Goal: Task Accomplishment & Management: Manage account settings

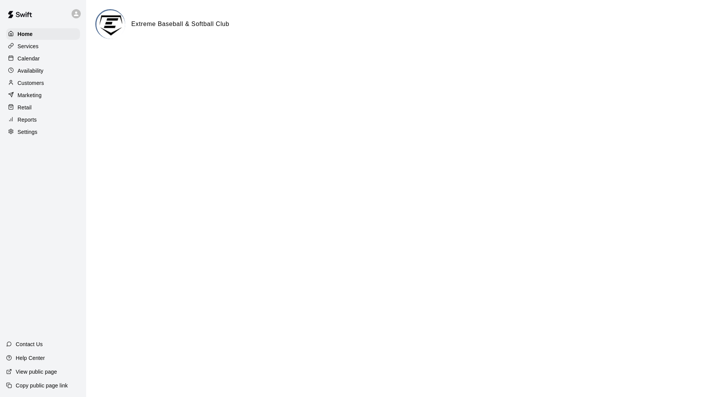
click at [47, 79] on div "Customers" at bounding box center [43, 82] width 74 height 11
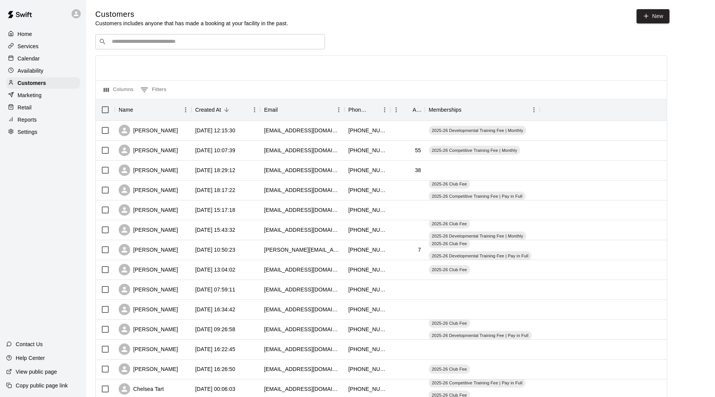
click at [153, 43] on input "Search customers by name or email" at bounding box center [215, 42] width 212 height 8
type input "******"
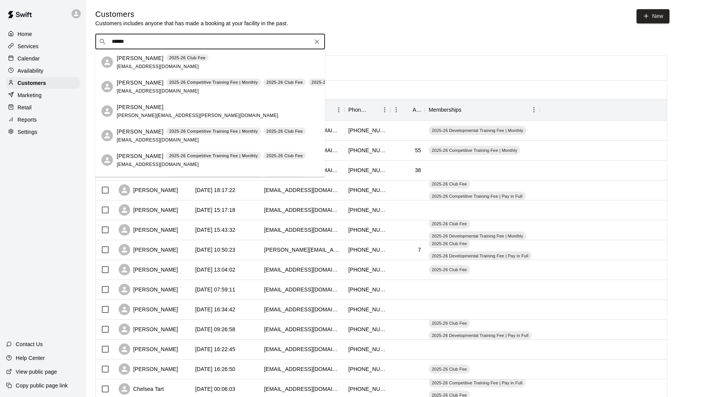
click at [140, 82] on p "[PERSON_NAME]" at bounding box center [140, 82] width 47 height 8
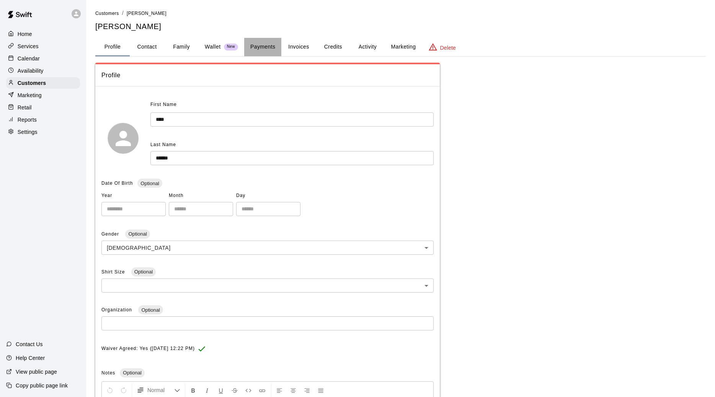
click at [269, 49] on button "Payments" at bounding box center [262, 47] width 37 height 18
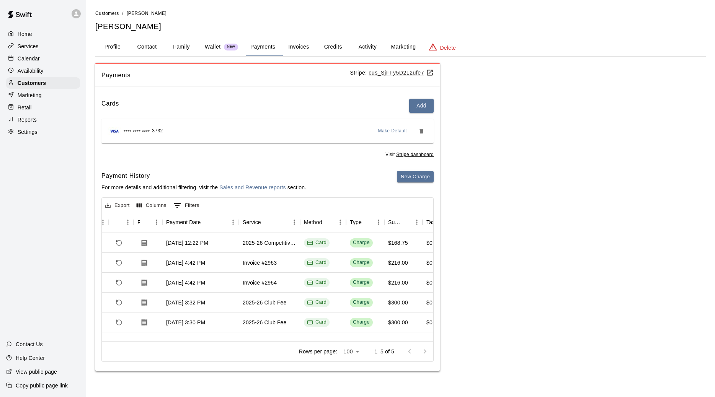
scroll to position [0, 45]
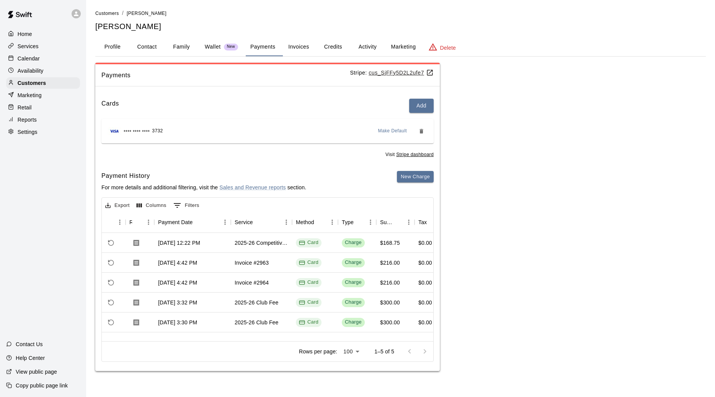
click at [375, 51] on button "Activity" at bounding box center [367, 47] width 34 height 18
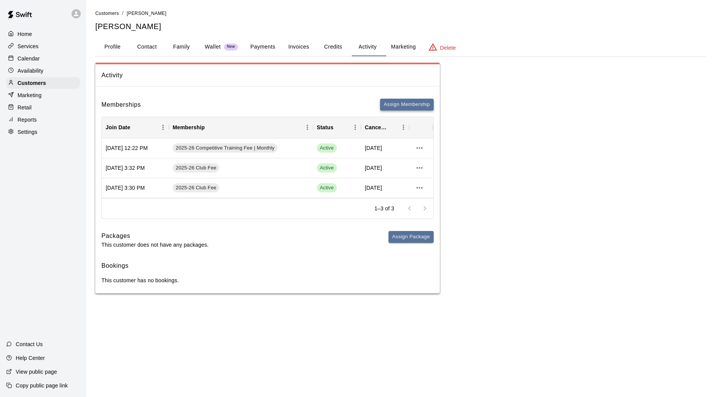
click at [403, 106] on button "Assign Membership" at bounding box center [407, 105] width 54 height 12
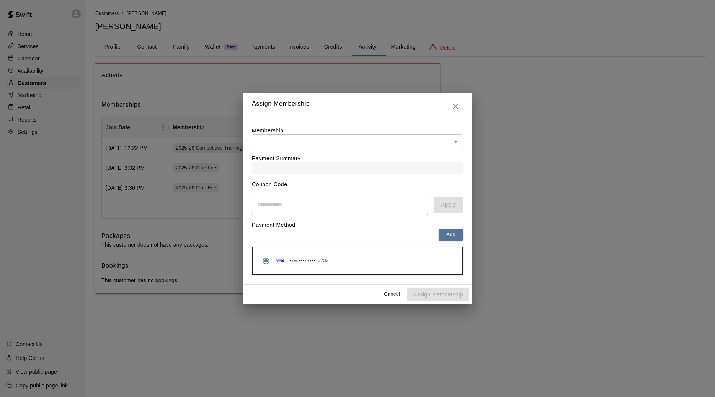
click at [344, 158] on div "Payment Summary" at bounding box center [357, 161] width 211 height 26
click at [344, 141] on body "Home Services Calendar Availability Customers Marketing Retail Reports Settings…" at bounding box center [357, 154] width 715 height 309
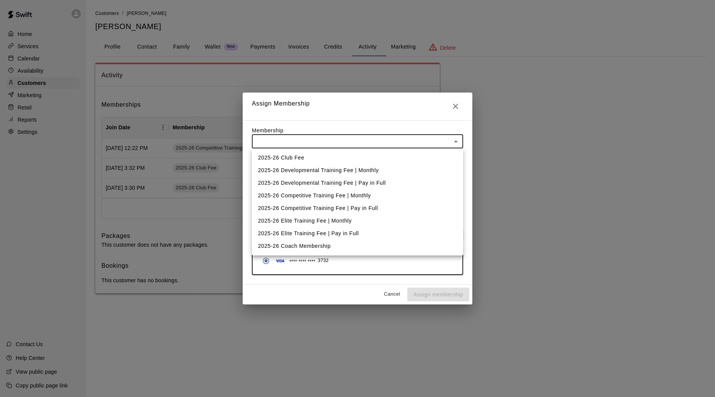
click at [341, 193] on li "2025-26 Competitive Training Fee | Monthly" at bounding box center [357, 195] width 211 height 13
type input "**********"
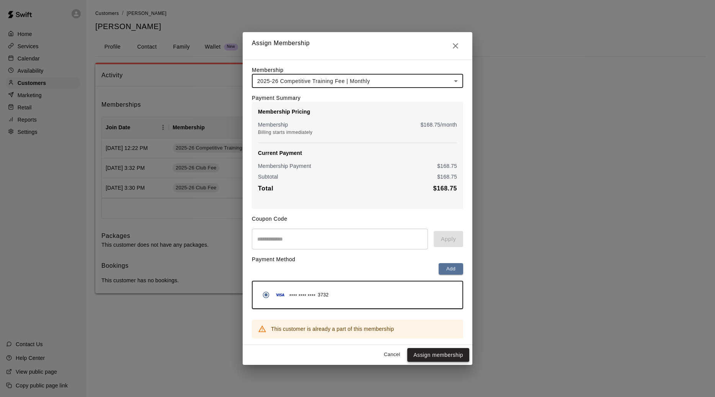
click at [432, 361] on button "Assign membership" at bounding box center [438, 355] width 62 height 14
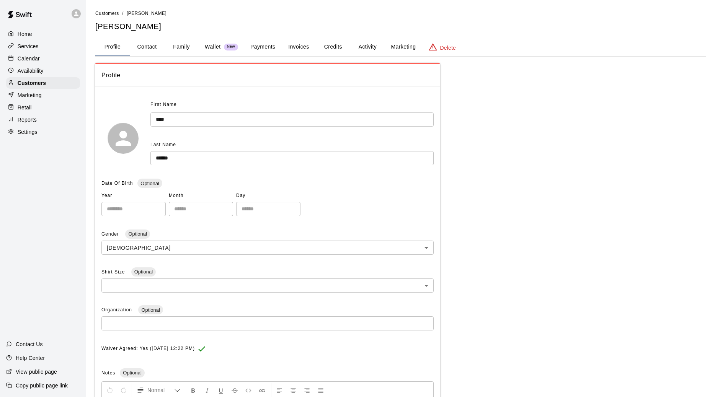
click at [361, 40] on button "Activity" at bounding box center [367, 47] width 34 height 18
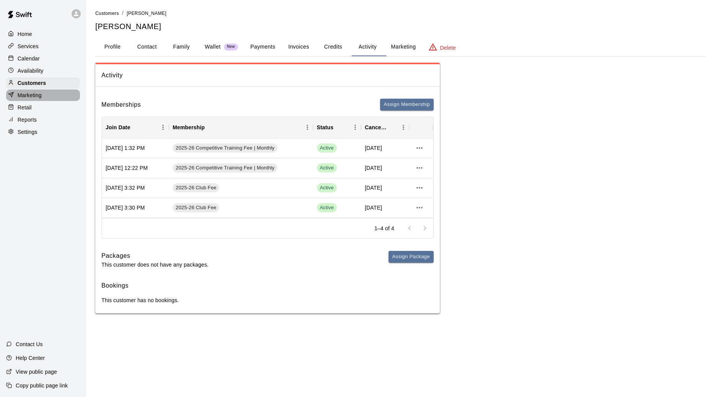
click at [63, 95] on div "Marketing" at bounding box center [43, 95] width 74 height 11
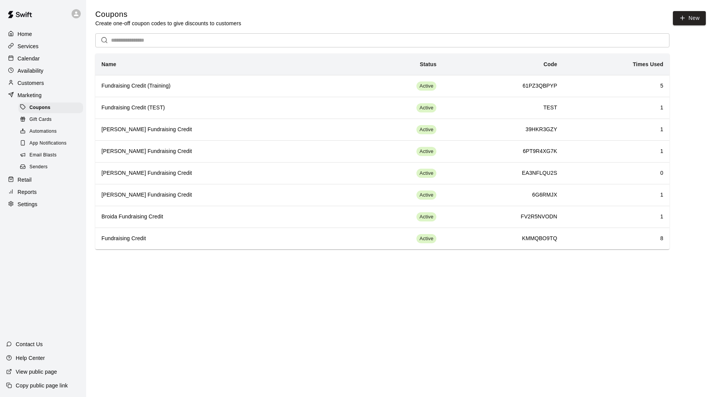
click at [54, 152] on span "Email Blasts" at bounding box center [42, 156] width 27 height 8
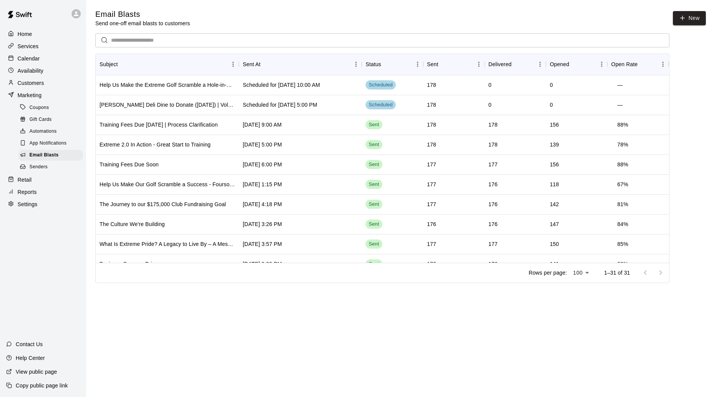
click at [38, 83] on p "Customers" at bounding box center [31, 83] width 26 height 8
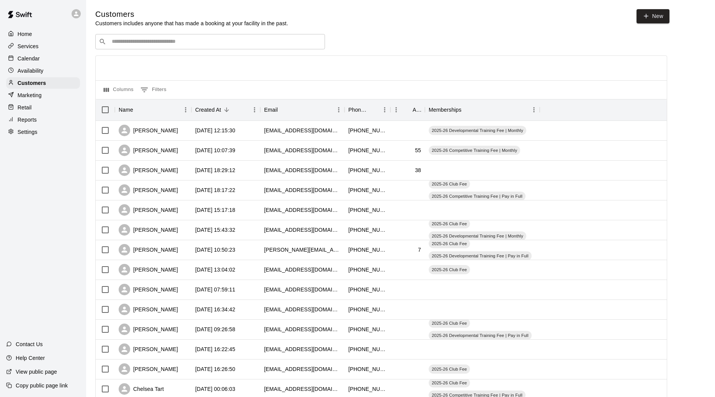
click at [133, 45] on input "Search customers by name or email" at bounding box center [215, 42] width 212 height 8
type input "**"
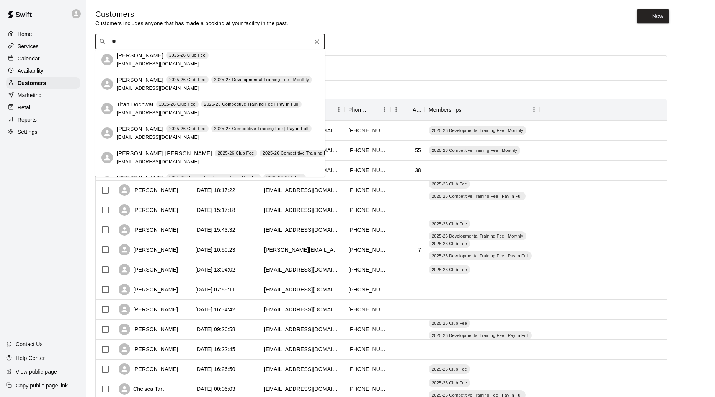
scroll to position [145, 0]
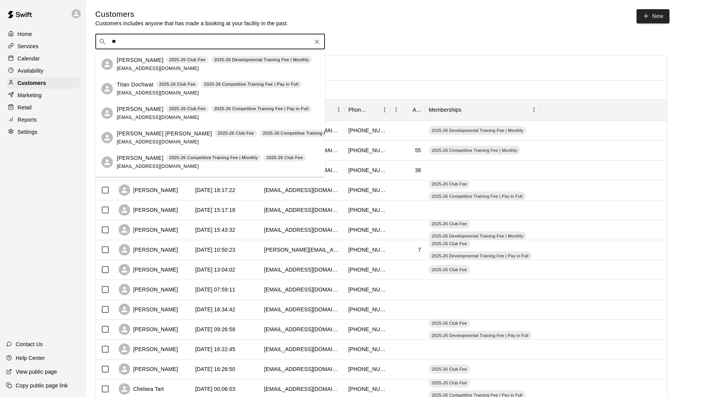
click at [131, 85] on p "Titan Dochwat" at bounding box center [135, 85] width 37 height 8
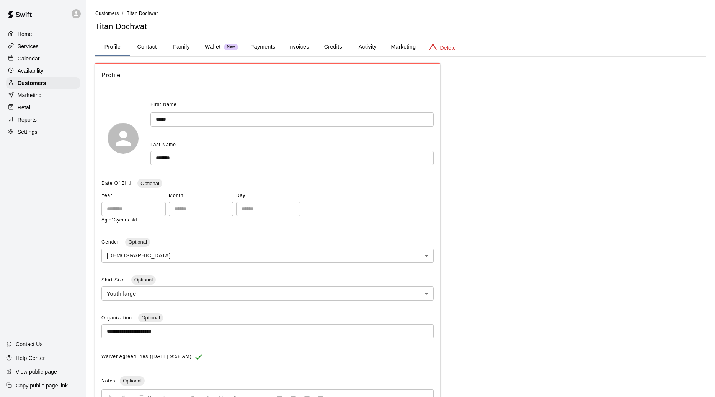
click at [376, 44] on button "Activity" at bounding box center [367, 47] width 34 height 18
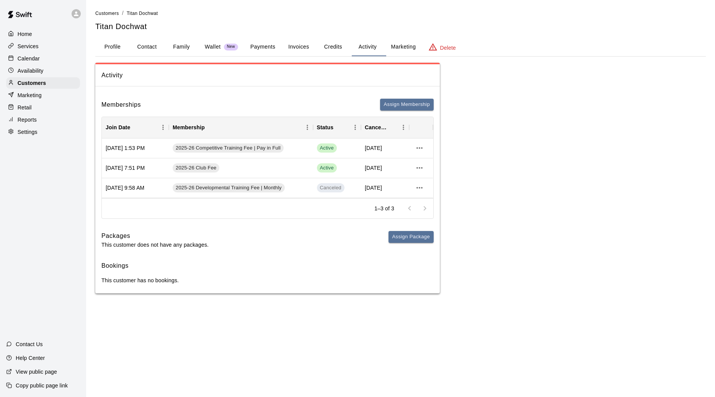
click at [55, 57] on div "Calendar" at bounding box center [43, 58] width 74 height 11
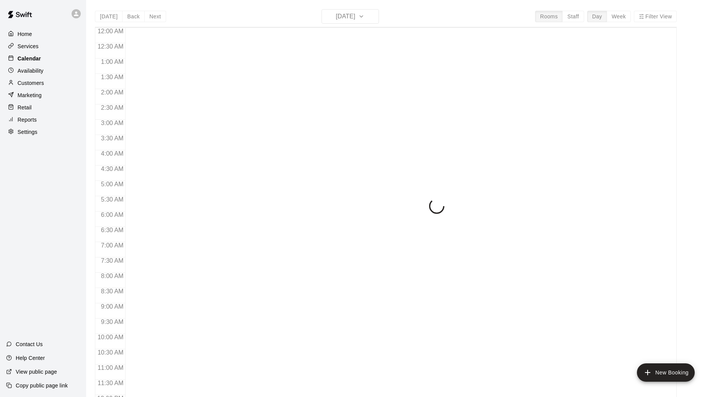
scroll to position [357, 0]
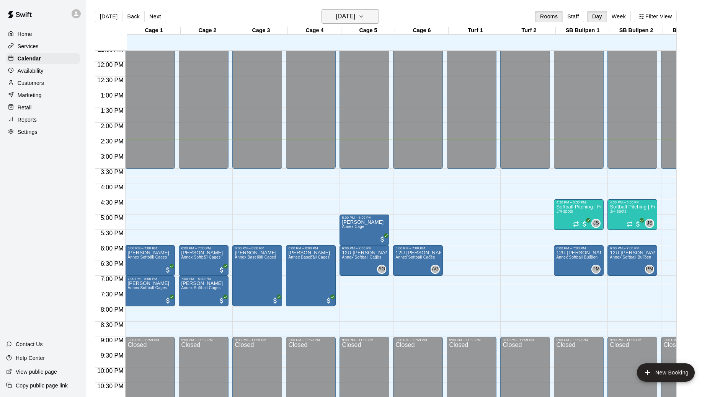
click at [355, 16] on h6 "Thursday Oct 09" at bounding box center [346, 16] width 20 height 11
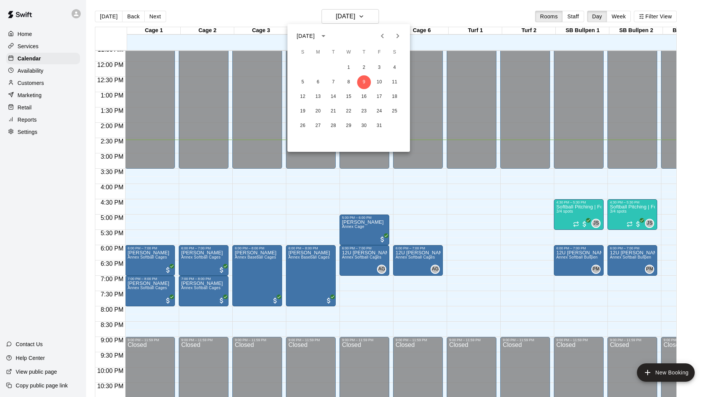
click at [394, 33] on icon "Next month" at bounding box center [397, 35] width 9 height 9
click at [394, 69] on button "1" at bounding box center [395, 68] width 14 height 14
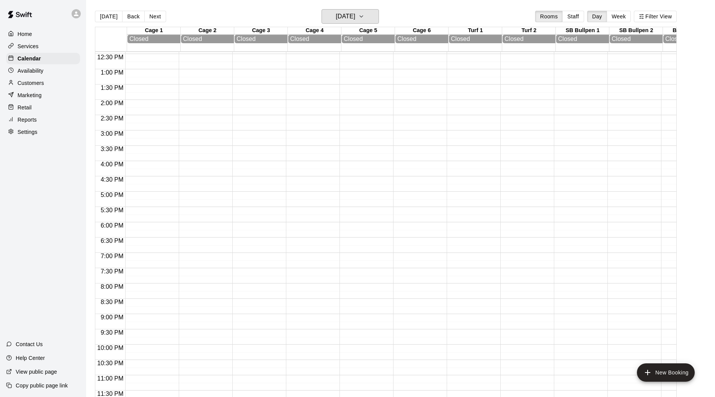
scroll to position [382, 0]
click at [367, 22] on button "Saturday Nov 01" at bounding box center [349, 16] width 57 height 15
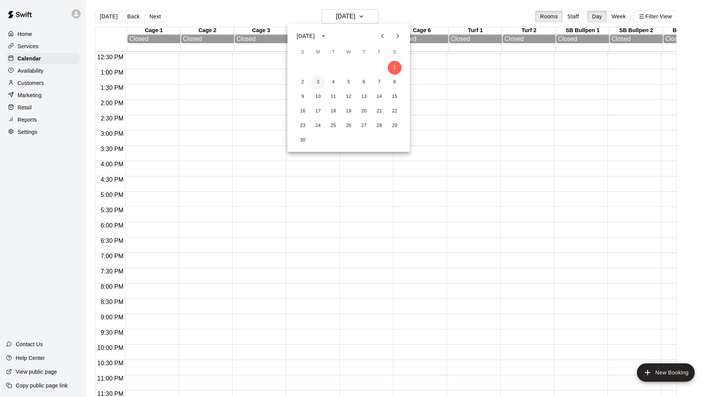
click at [317, 85] on button "3" at bounding box center [318, 82] width 14 height 14
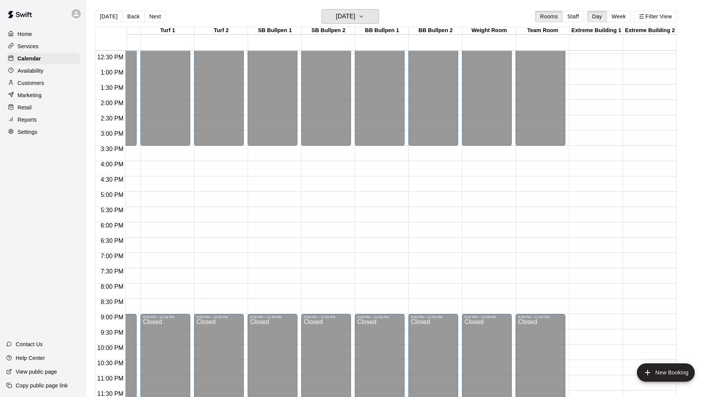
scroll to position [380, 308]
click at [158, 9] on div "Today Back Next Monday Nov 03 Rooms Staff Day Week Filter View" at bounding box center [386, 18] width 582 height 18
click at [156, 15] on button "Next" at bounding box center [154, 16] width 21 height 11
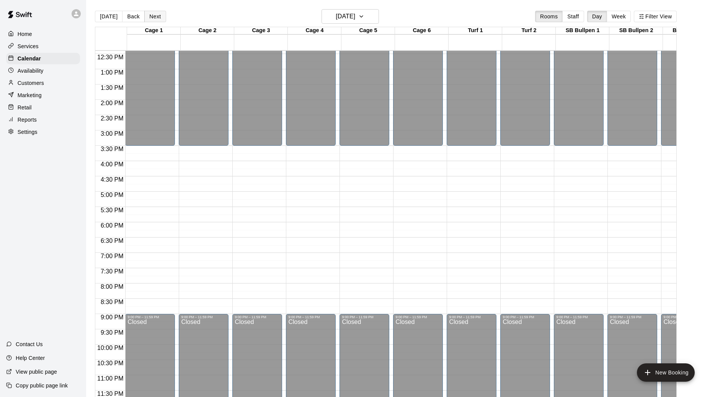
scroll to position [380, 0]
click at [157, 19] on button "Next" at bounding box center [154, 16] width 21 height 11
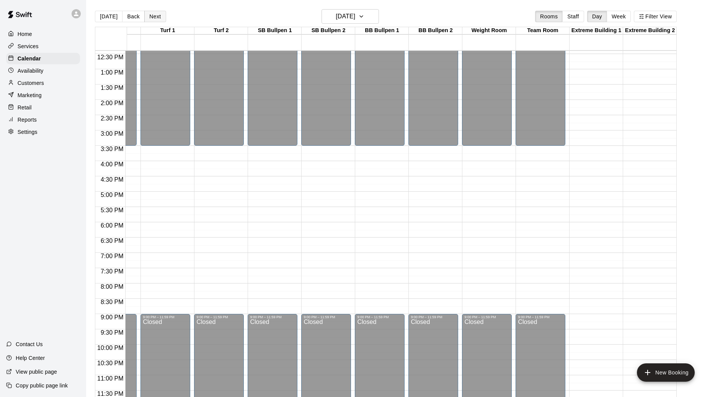
scroll to position [380, 308]
click at [155, 10] on div "Today Back Next Wednesday Nov 05 Rooms Staff Day Week Filter View" at bounding box center [386, 18] width 582 height 18
click at [155, 15] on button "Next" at bounding box center [154, 16] width 21 height 11
